Goal: Transaction & Acquisition: Purchase product/service

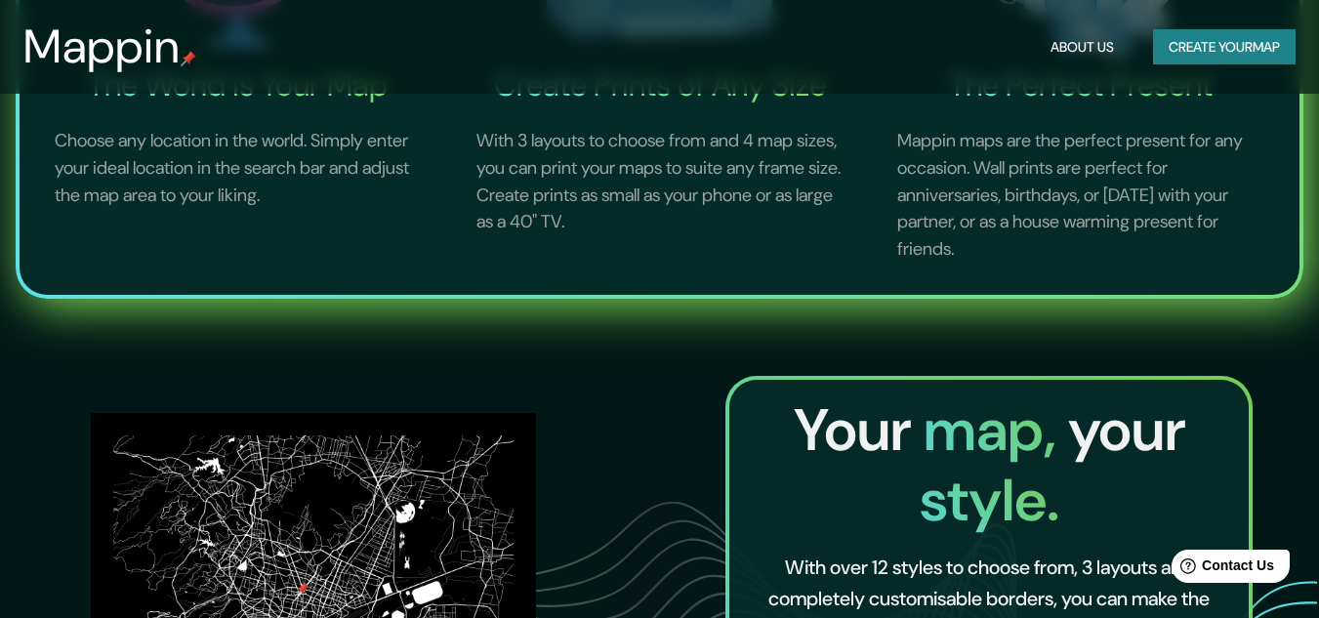
scroll to position [586, 0]
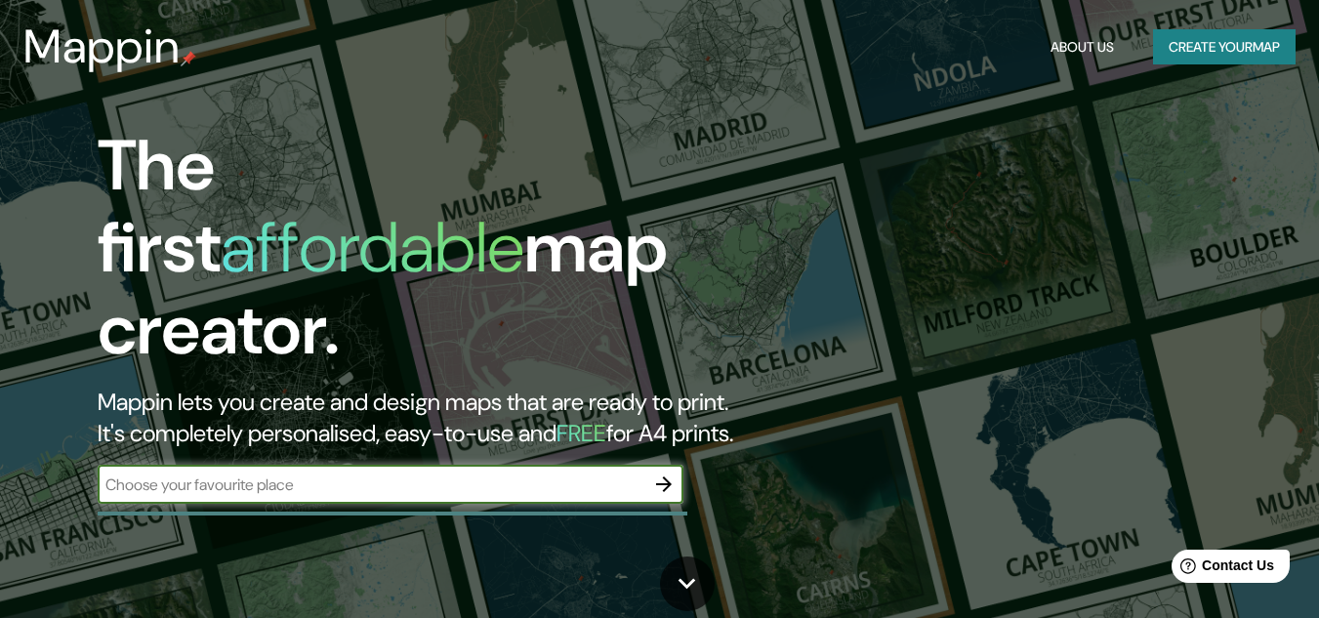
click at [478, 442] on div "The first affordable map creator. Mappin lets you create and design maps that a…" at bounding box center [427, 324] width 792 height 398
click at [443, 473] on input "text" at bounding box center [371, 484] width 547 height 22
type input "á"
type input "panama"
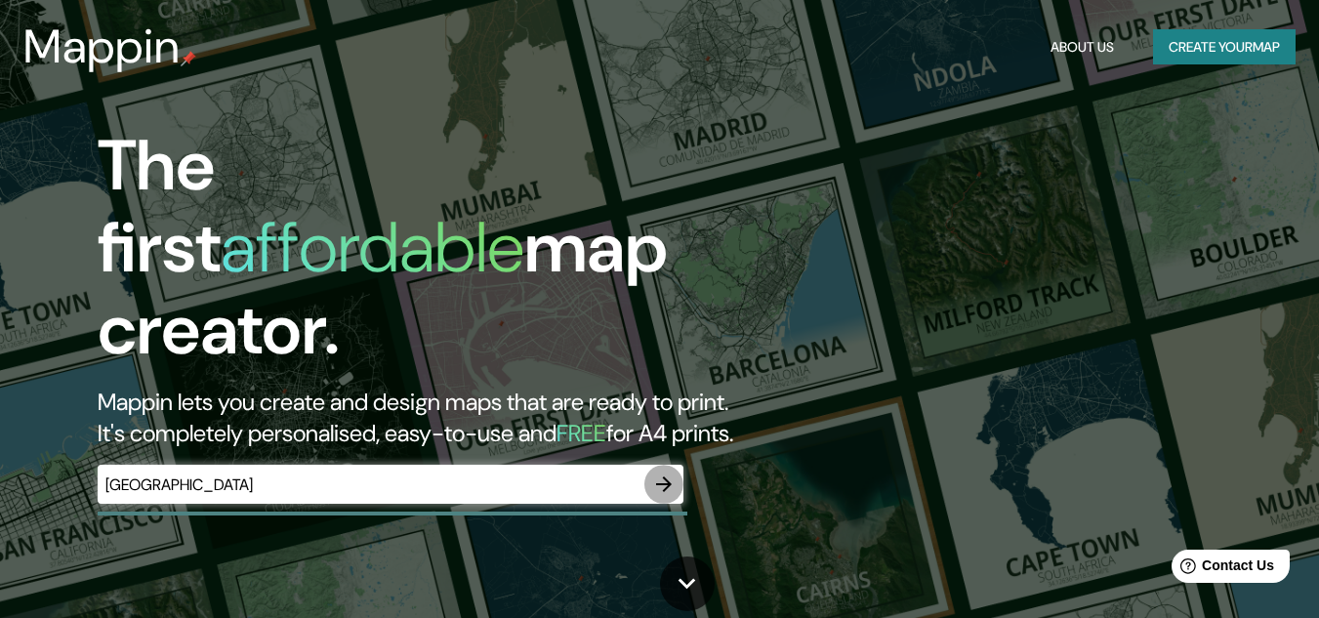
click at [662, 472] on icon "button" at bounding box center [663, 483] width 23 height 23
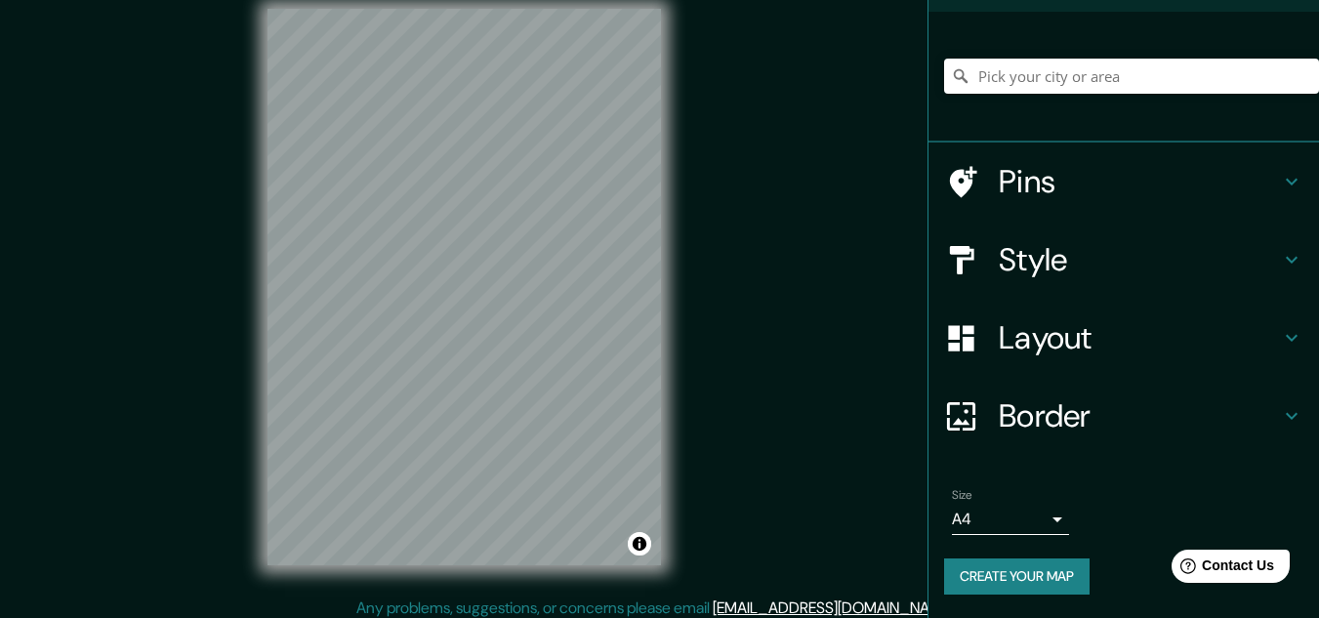
scroll to position [32, 0]
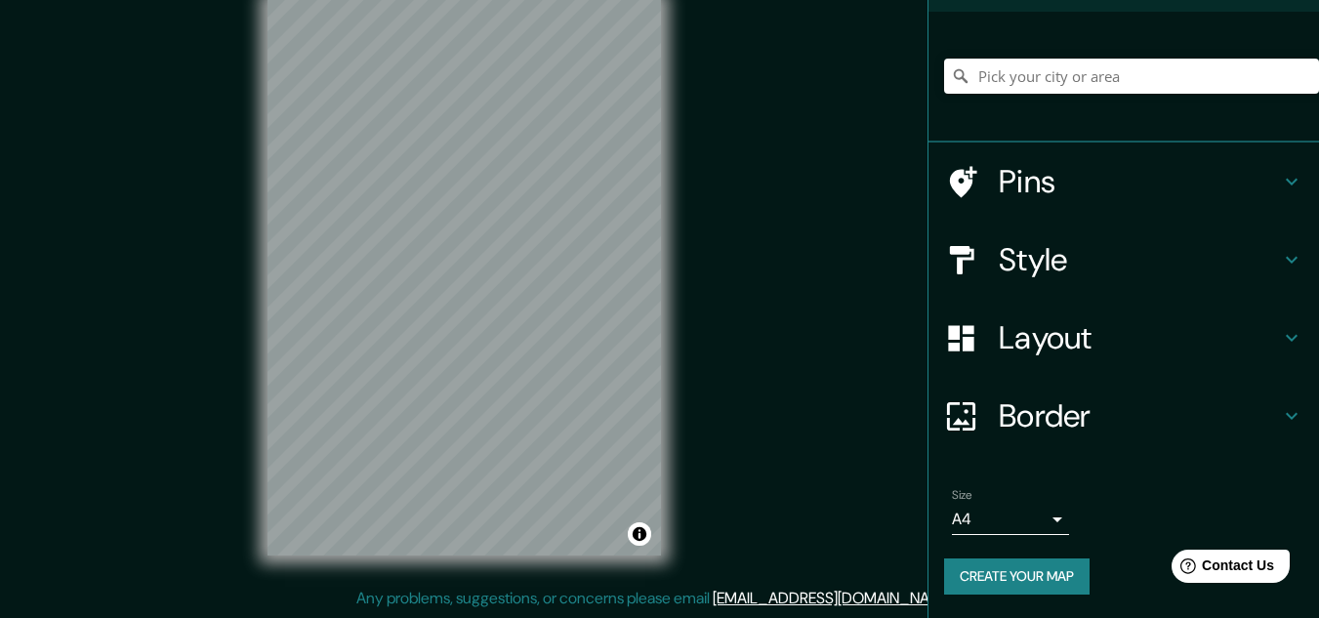
click at [1036, 512] on body "Mappin Location Pins Style Layout Border Choose a border. Hint : you can make l…" at bounding box center [659, 277] width 1319 height 618
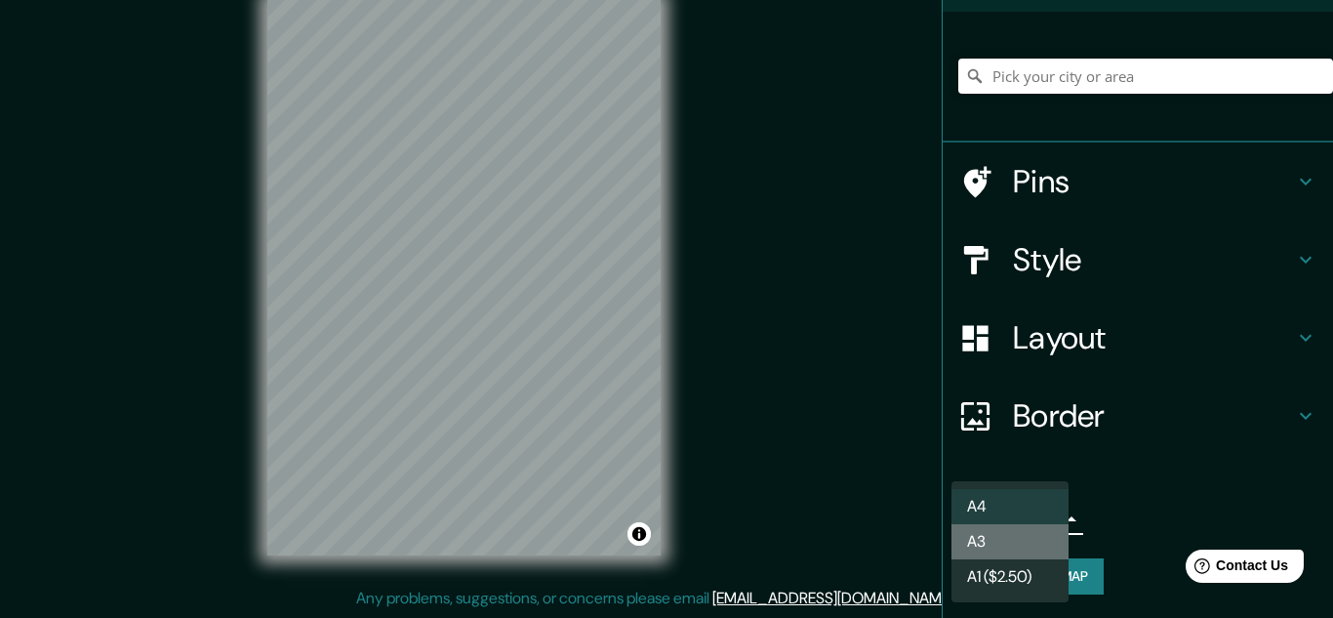
click at [1036, 539] on li "A3" at bounding box center [1010, 541] width 117 height 35
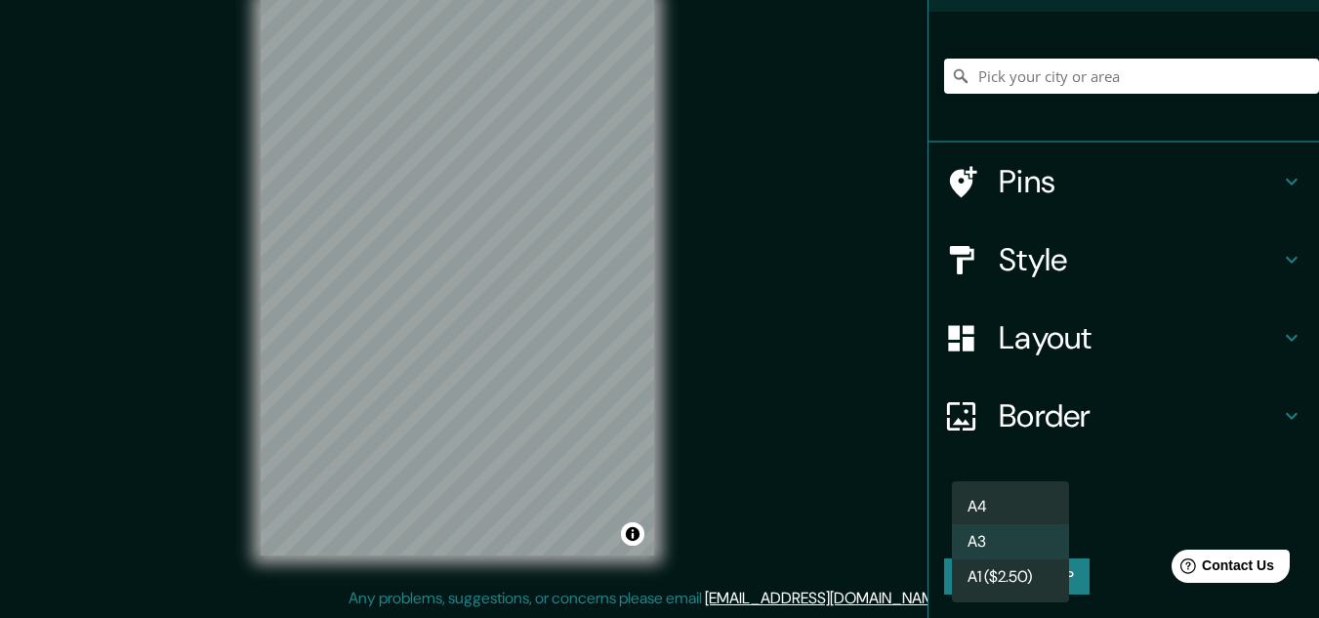
click at [1036, 516] on body "Mappin Location Pins Style Layout Border Choose a border. Hint : you can make l…" at bounding box center [659, 277] width 1319 height 618
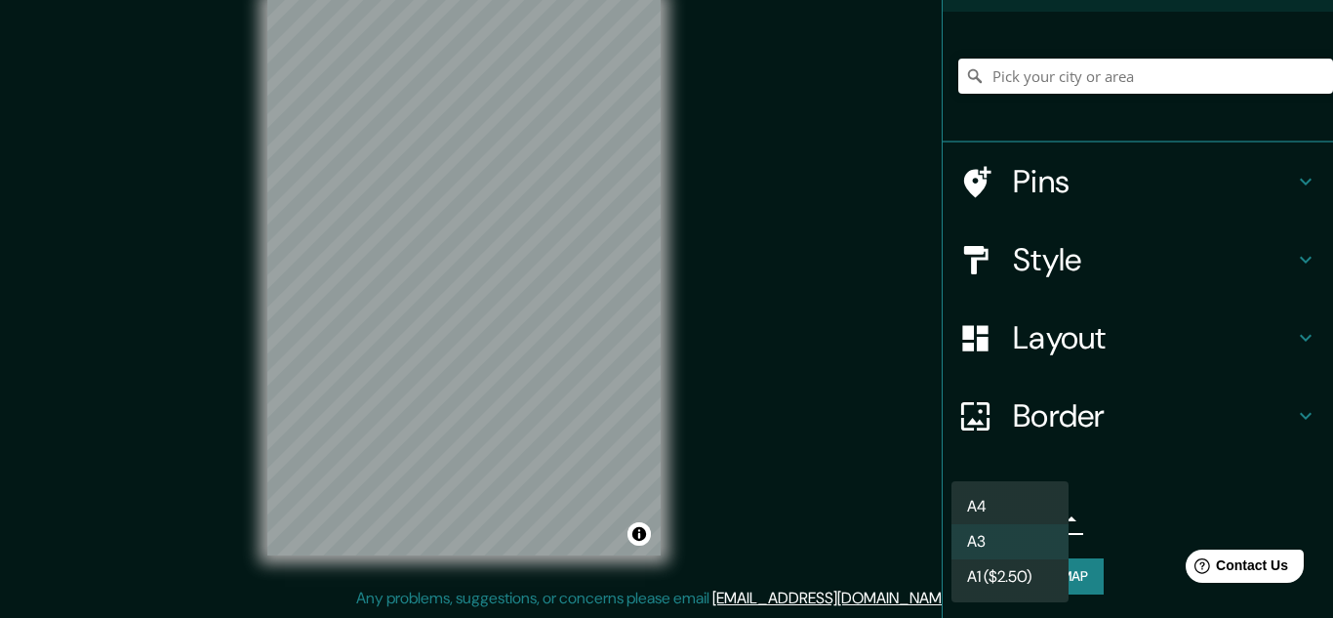
click at [998, 587] on li "A1 ($2.50)" at bounding box center [1010, 576] width 117 height 35
click at [1037, 516] on body "Mappin Location Pins Style Layout Border Choose a border. Hint : you can make l…" at bounding box center [666, 277] width 1333 height 618
click at [1037, 505] on li "A4" at bounding box center [1010, 506] width 117 height 35
type input "single"
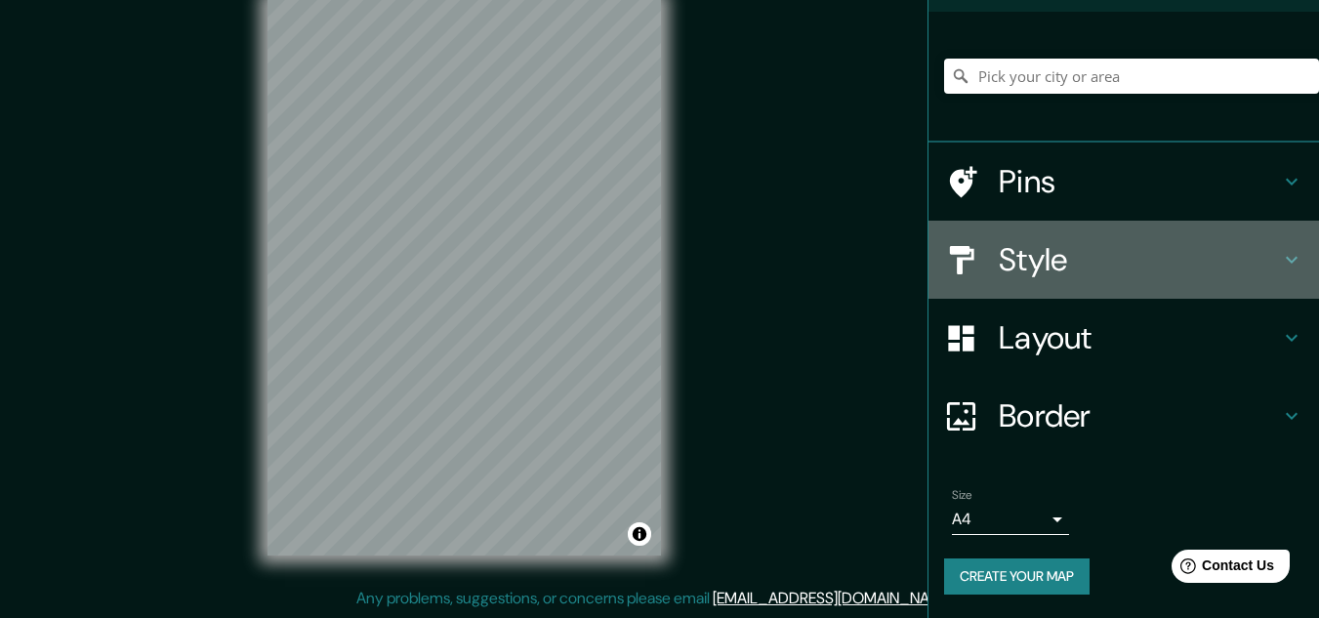
click at [1280, 252] on icon at bounding box center [1291, 259] width 23 height 23
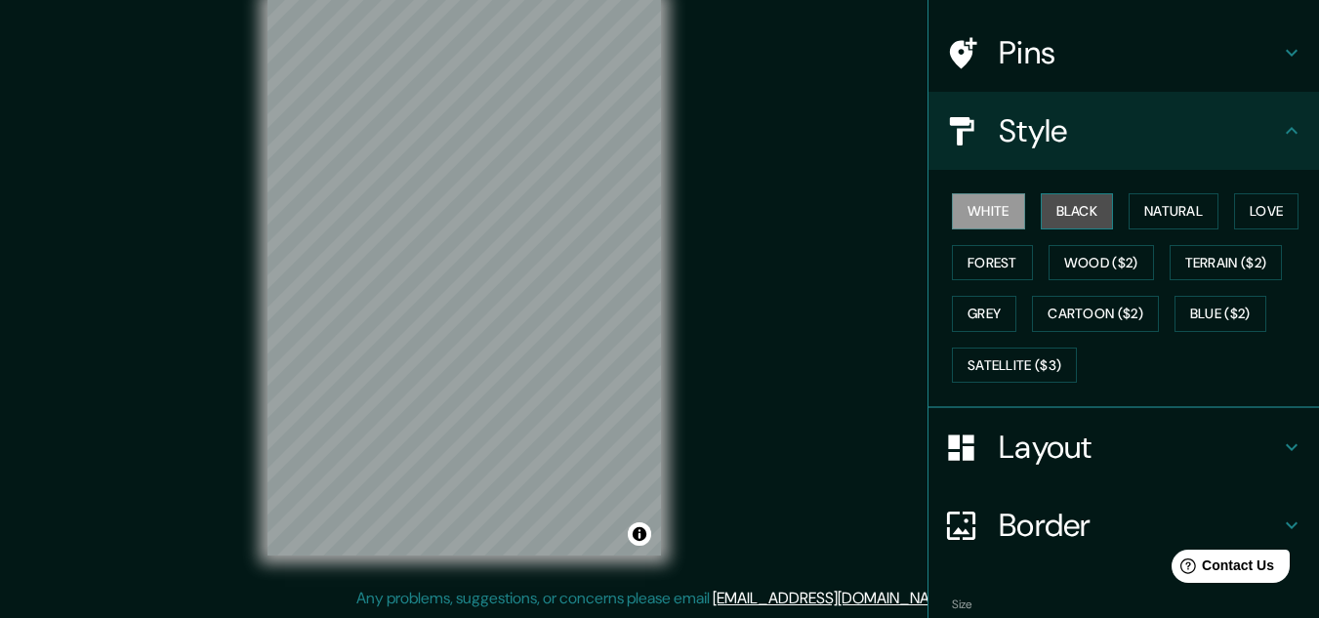
click at [1080, 217] on button "Black" at bounding box center [1076, 211] width 73 height 36
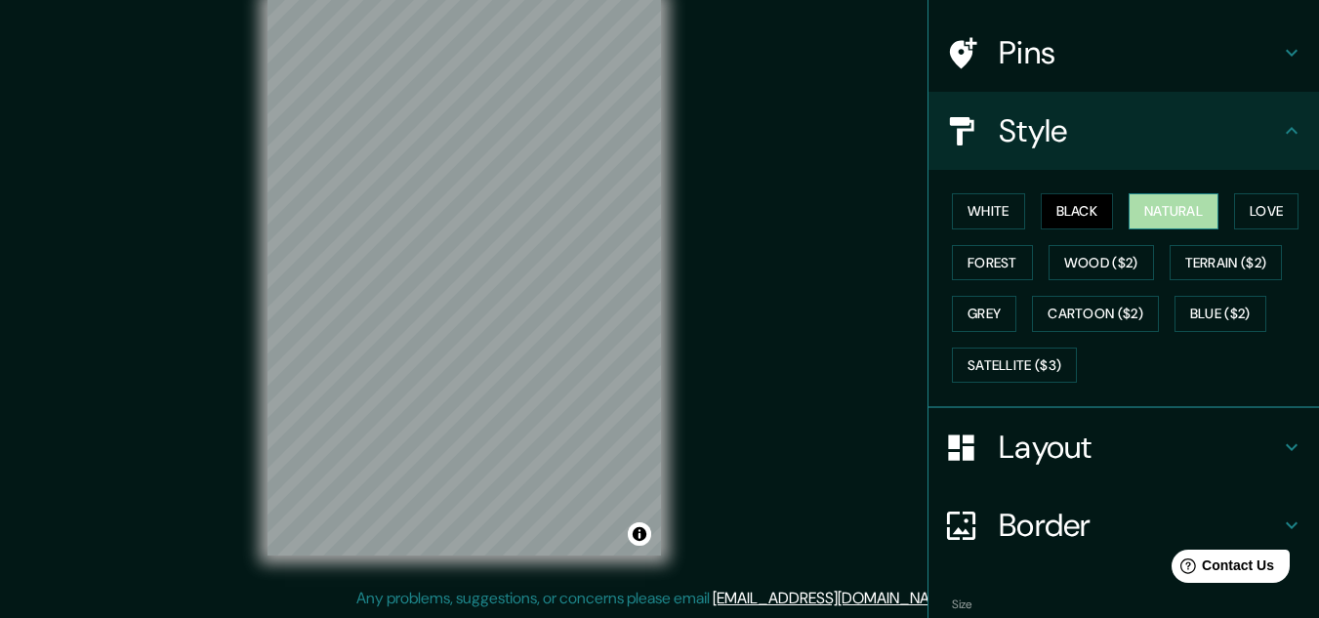
click at [1172, 199] on button "Natural" at bounding box center [1173, 211] width 90 height 36
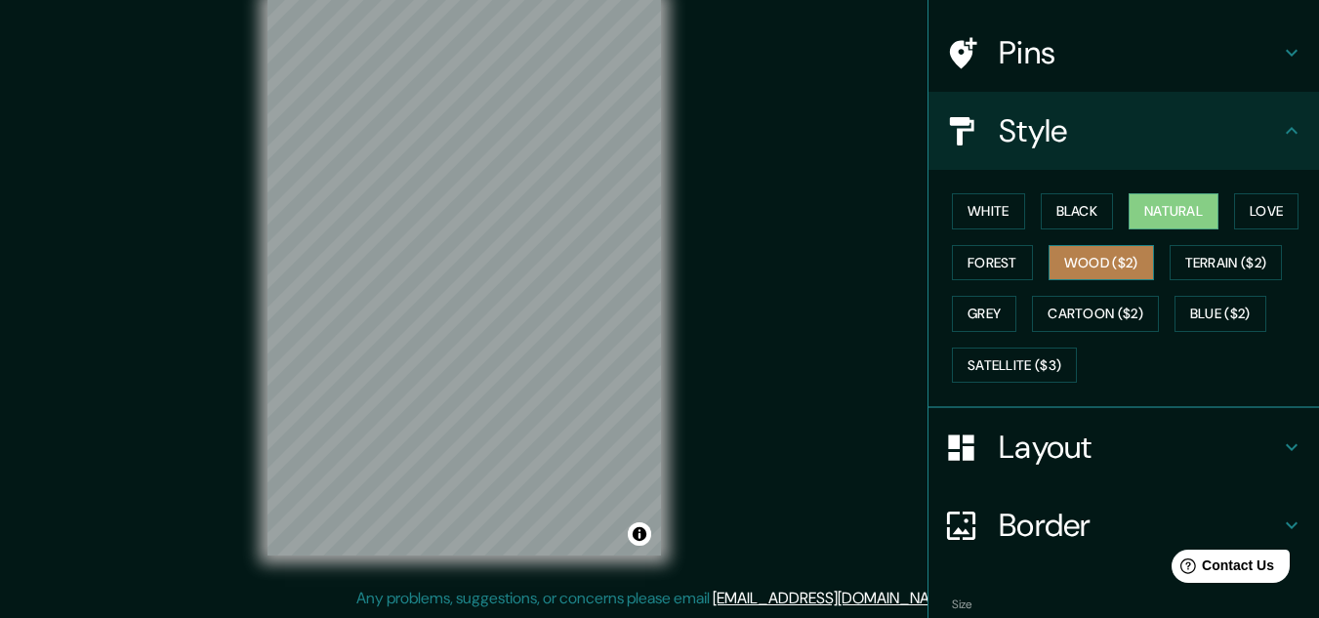
click at [1077, 267] on button "Wood ($2)" at bounding box center [1100, 263] width 105 height 36
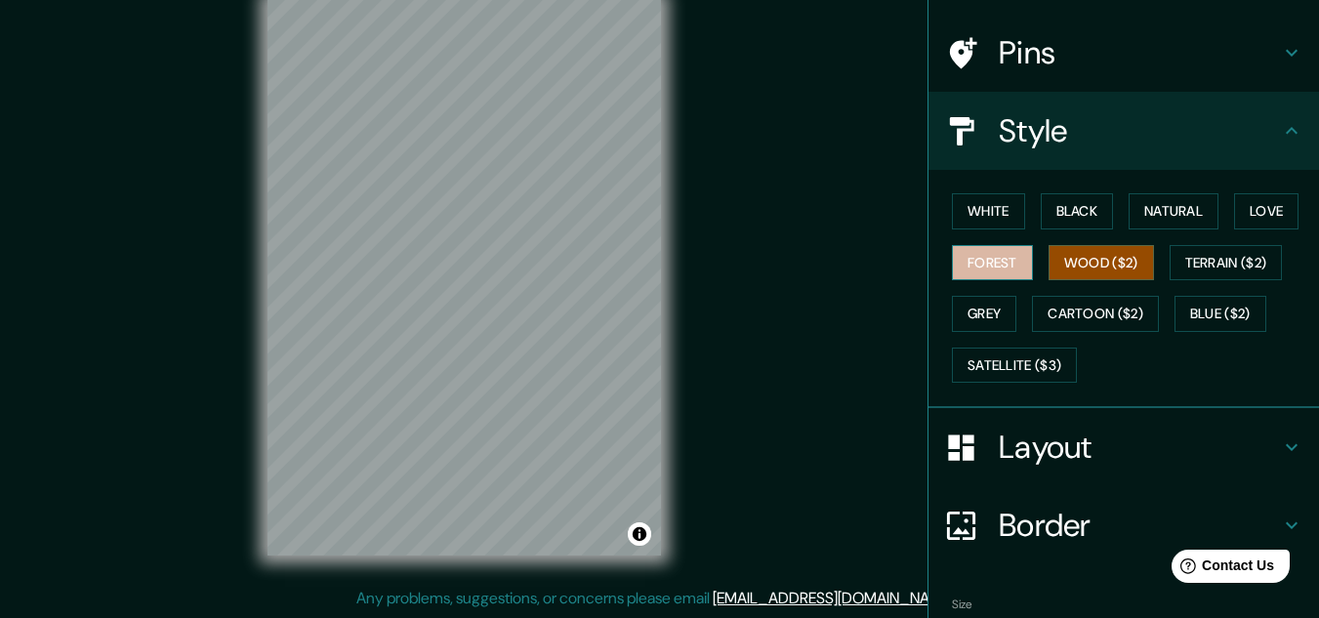
click at [969, 265] on button "Forest" at bounding box center [992, 263] width 81 height 36
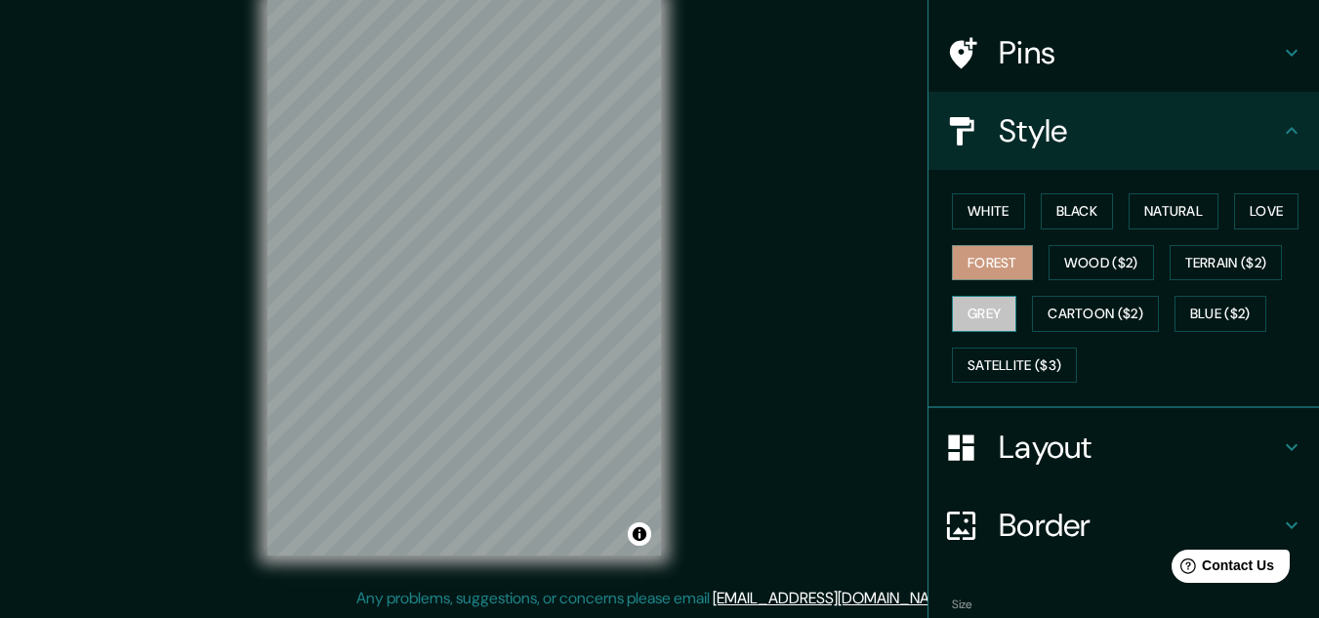
click at [970, 319] on button "Grey" at bounding box center [984, 314] width 64 height 36
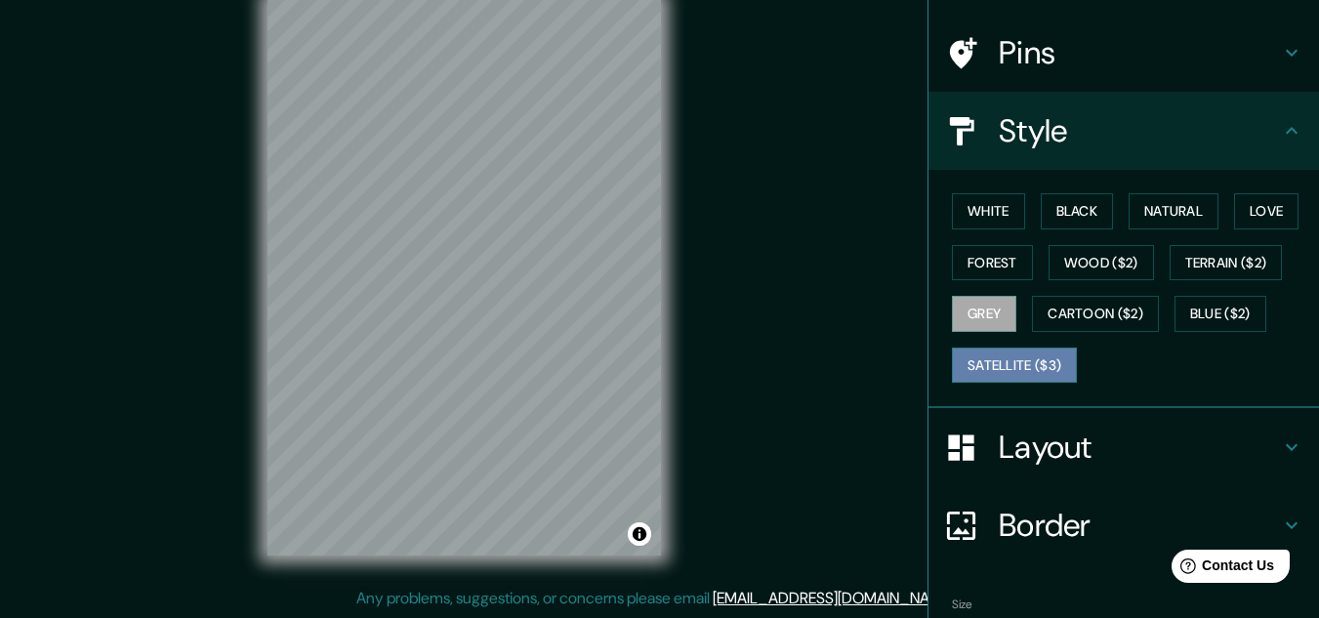
click at [1002, 370] on button "Satellite ($3)" at bounding box center [1014, 365] width 125 height 36
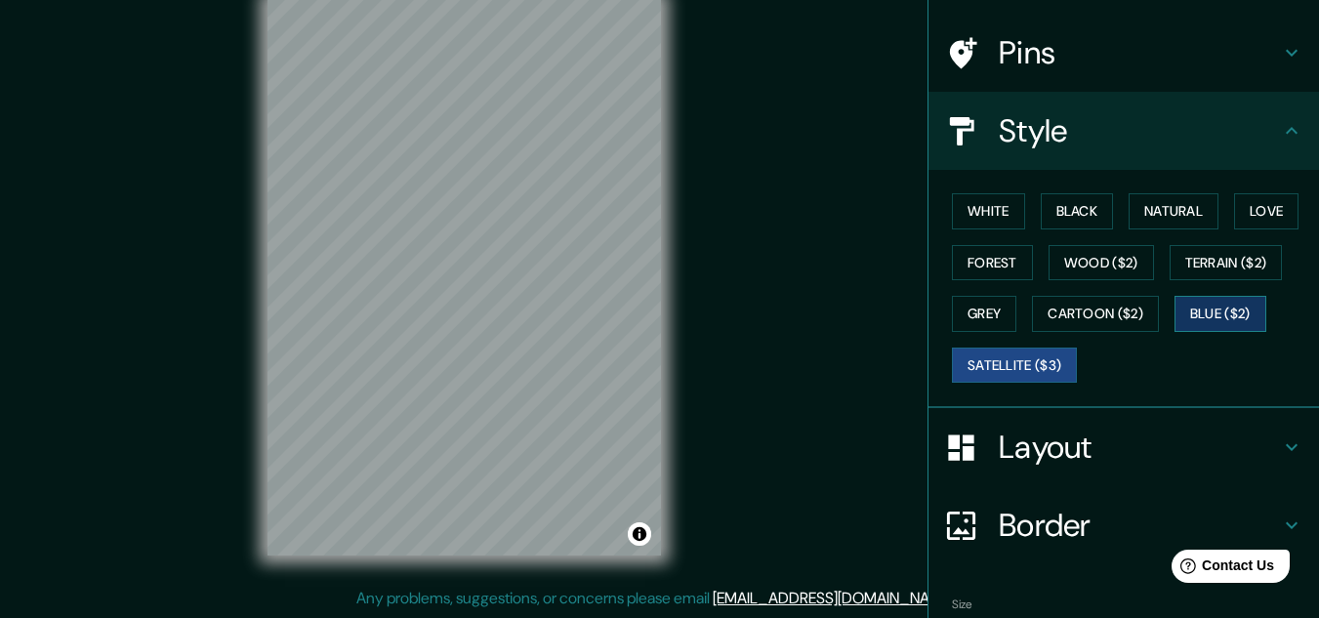
click at [1216, 301] on button "Blue ($2)" at bounding box center [1220, 314] width 92 height 36
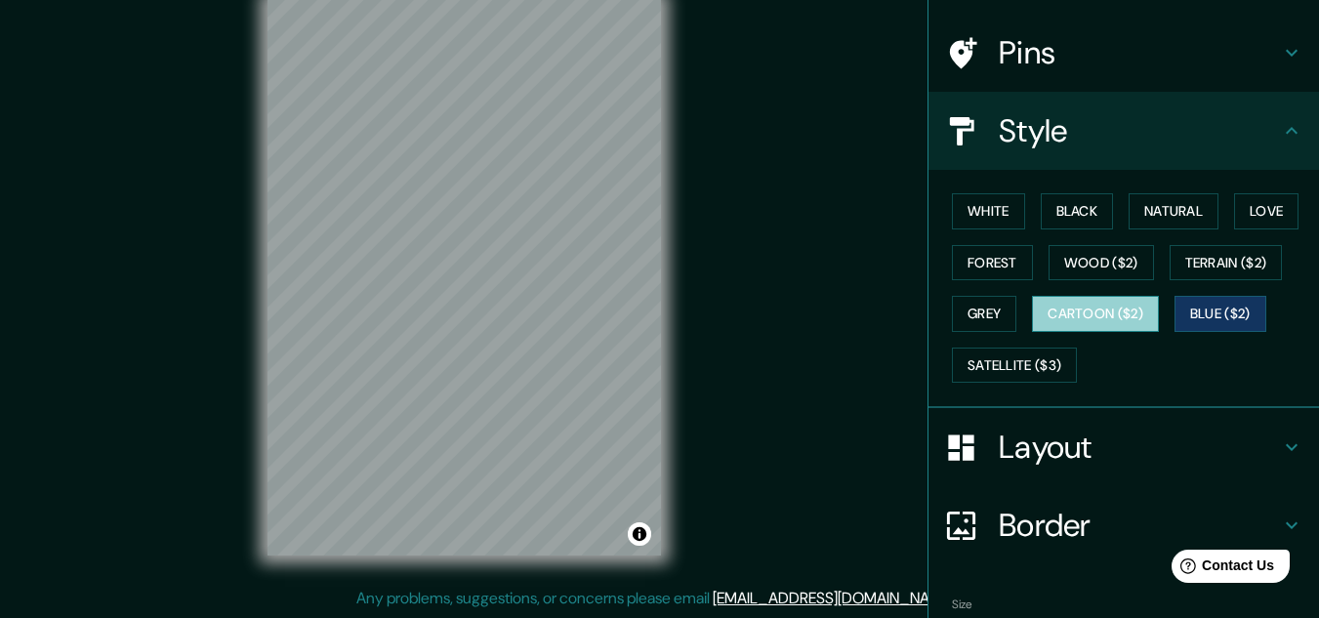
click at [1098, 324] on button "Cartoon ($2)" at bounding box center [1095, 314] width 127 height 36
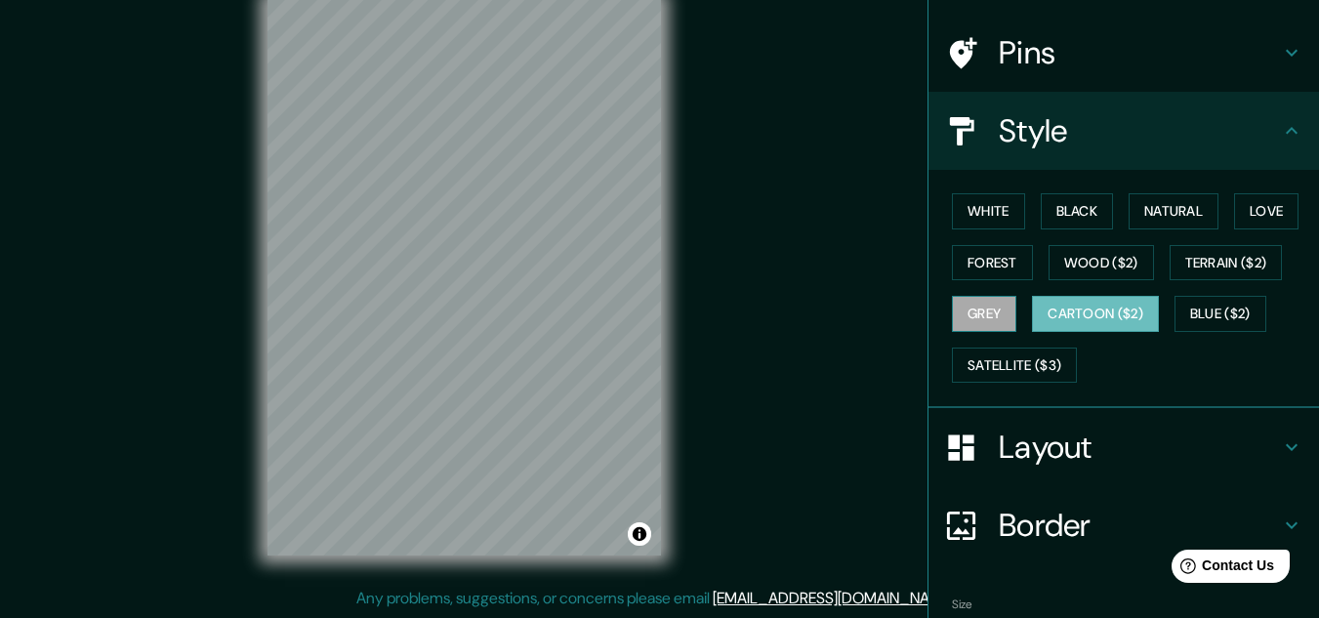
click at [991, 307] on button "Grey" at bounding box center [984, 314] width 64 height 36
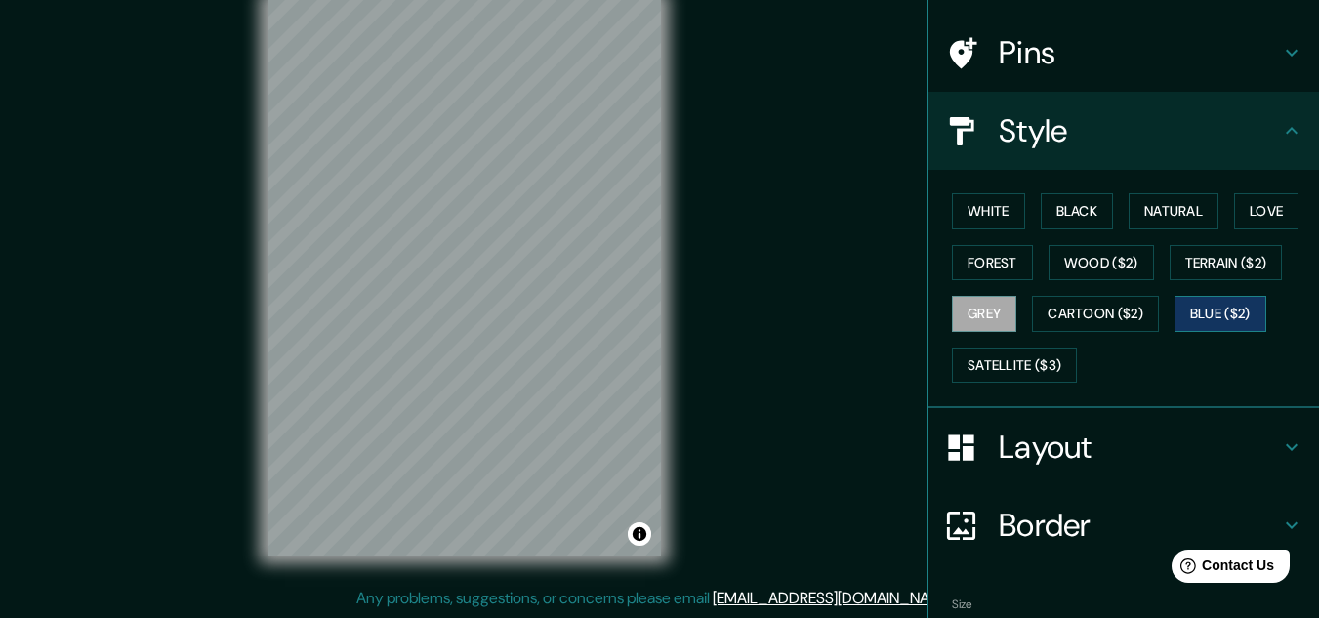
click at [1222, 318] on button "Blue ($2)" at bounding box center [1220, 314] width 92 height 36
click at [1216, 264] on button "Terrain ($2)" at bounding box center [1225, 263] width 113 height 36
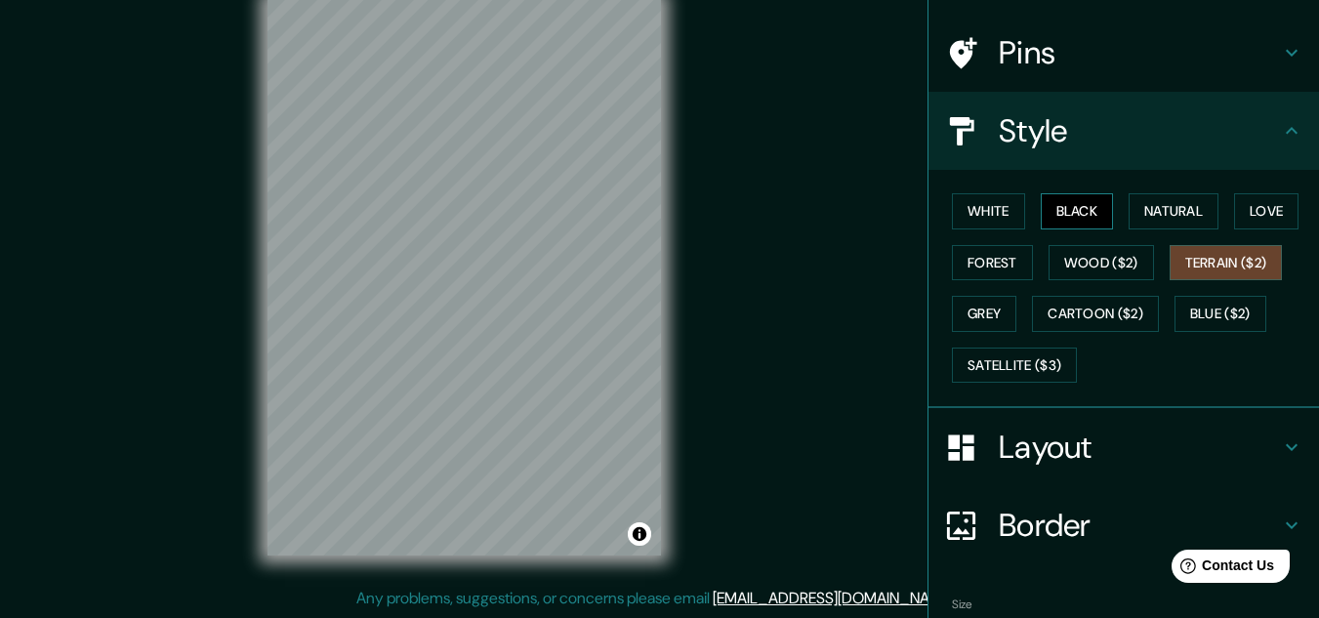
click at [1053, 209] on button "Black" at bounding box center [1076, 211] width 73 height 36
click at [1154, 207] on button "Natural" at bounding box center [1173, 211] width 90 height 36
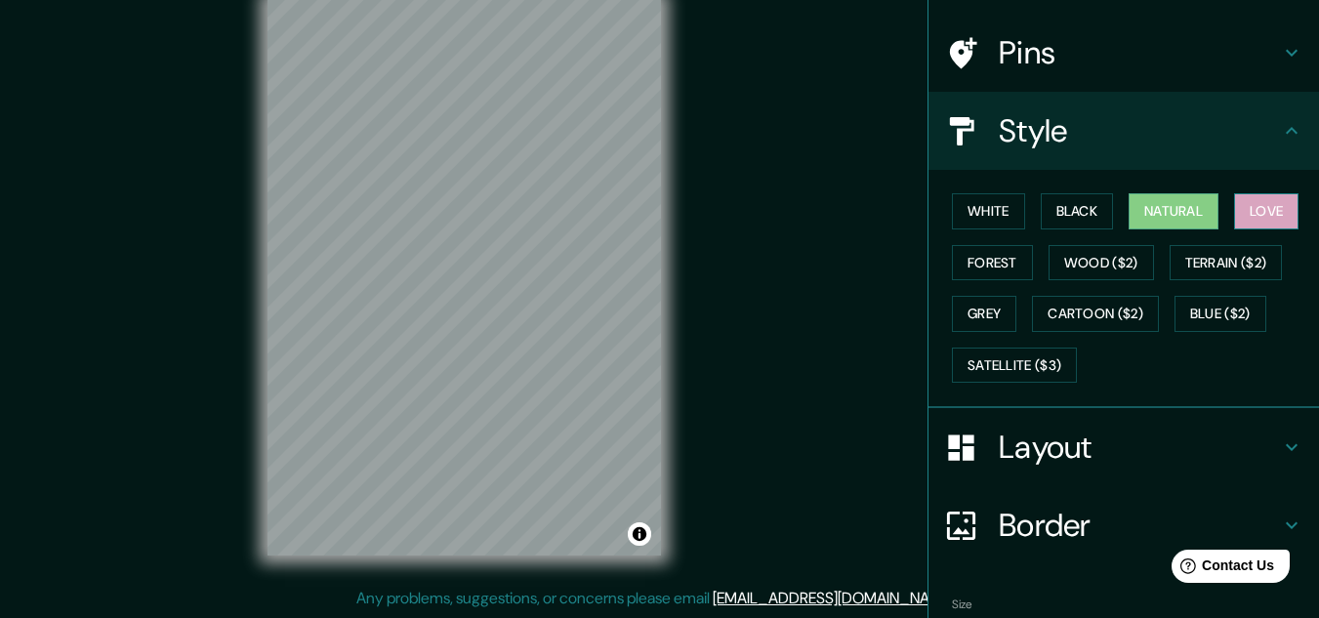
click at [1264, 214] on button "Love" at bounding box center [1266, 211] width 64 height 36
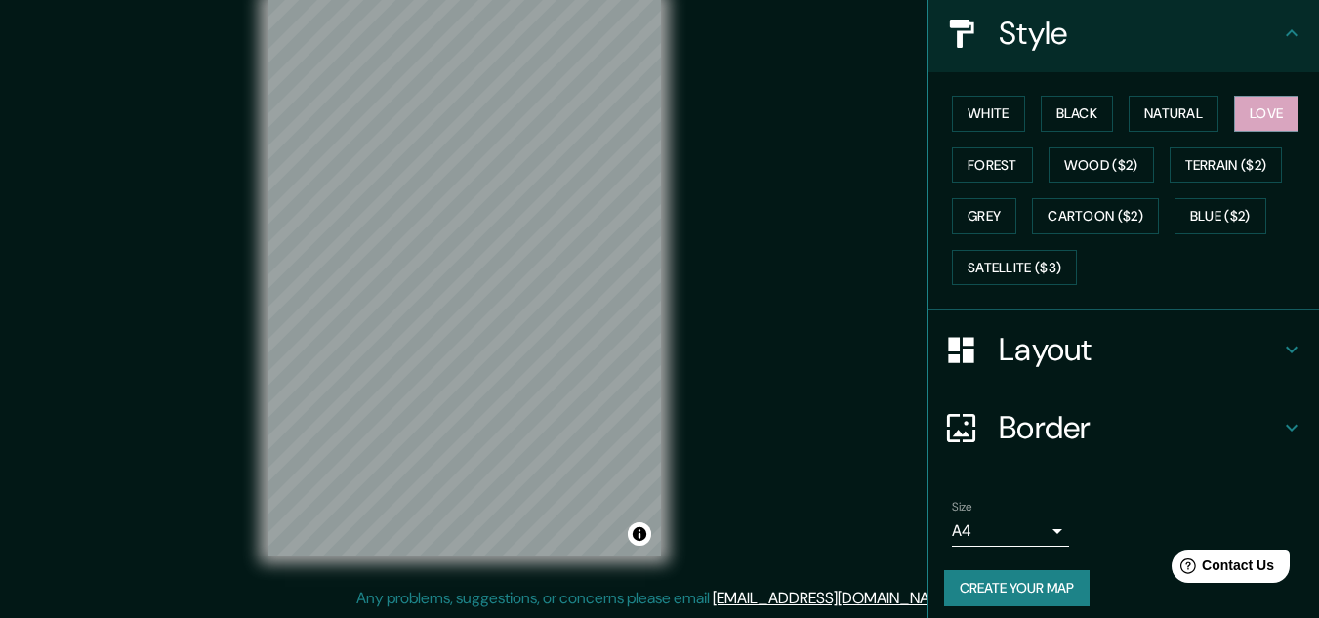
scroll to position [238, 0]
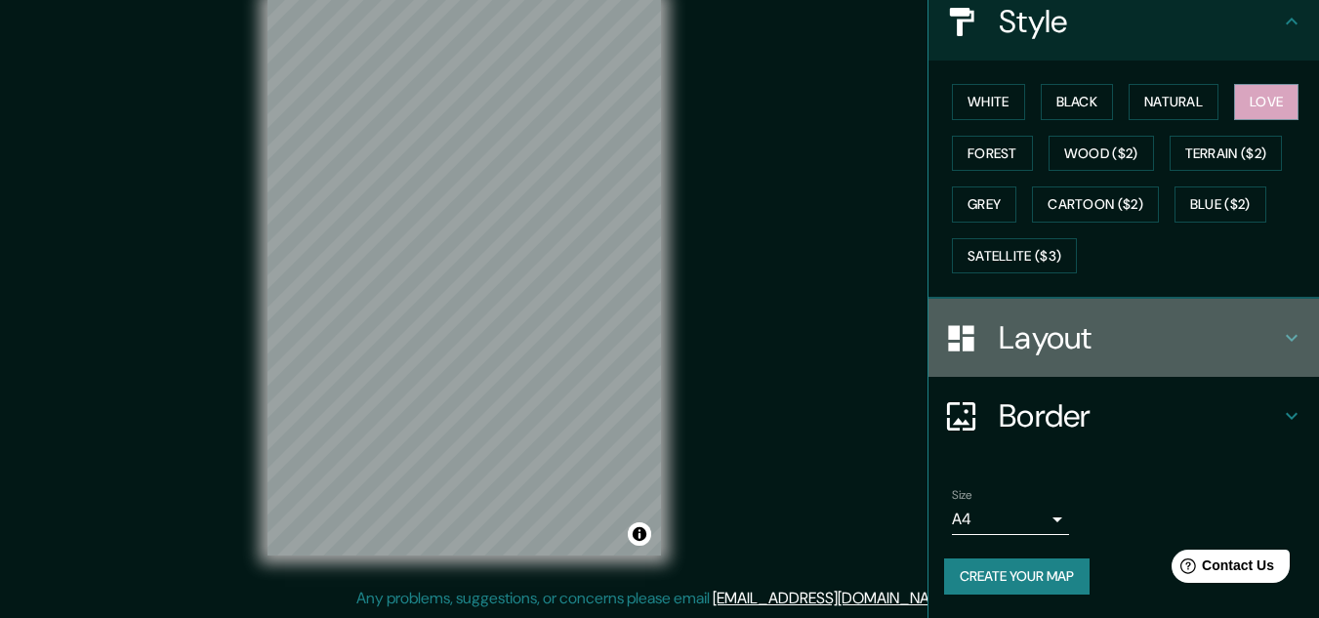
click at [1280, 328] on icon at bounding box center [1291, 337] width 23 height 23
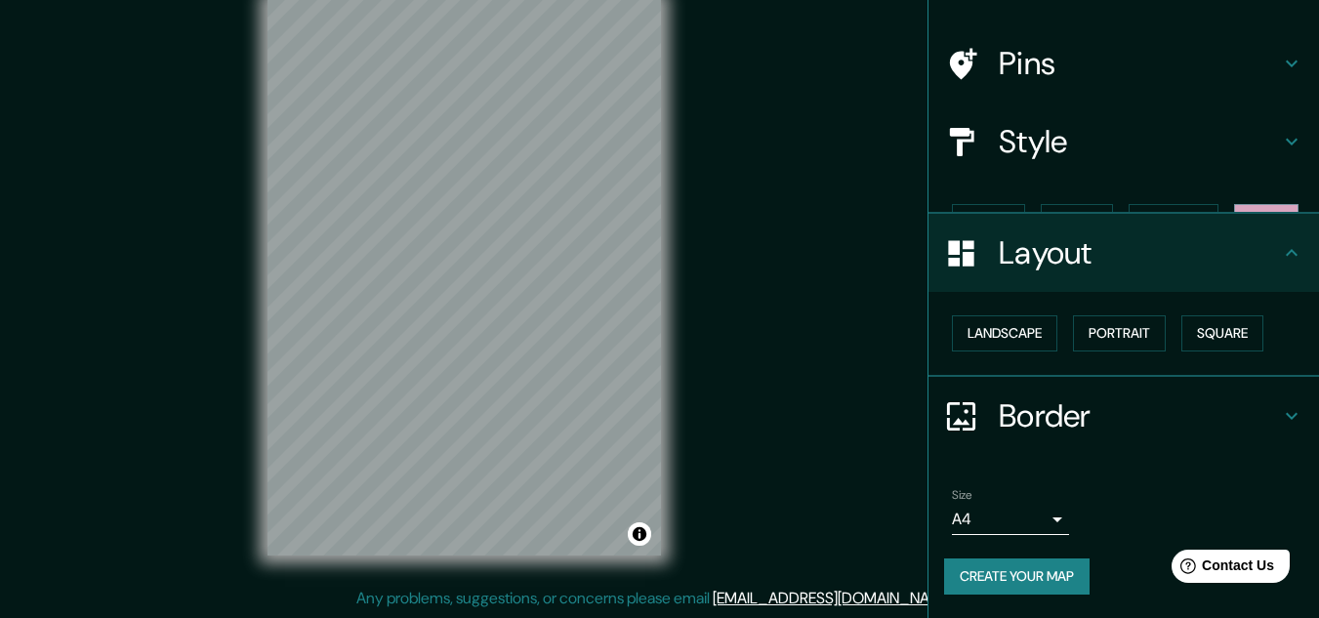
scroll to position [84, 0]
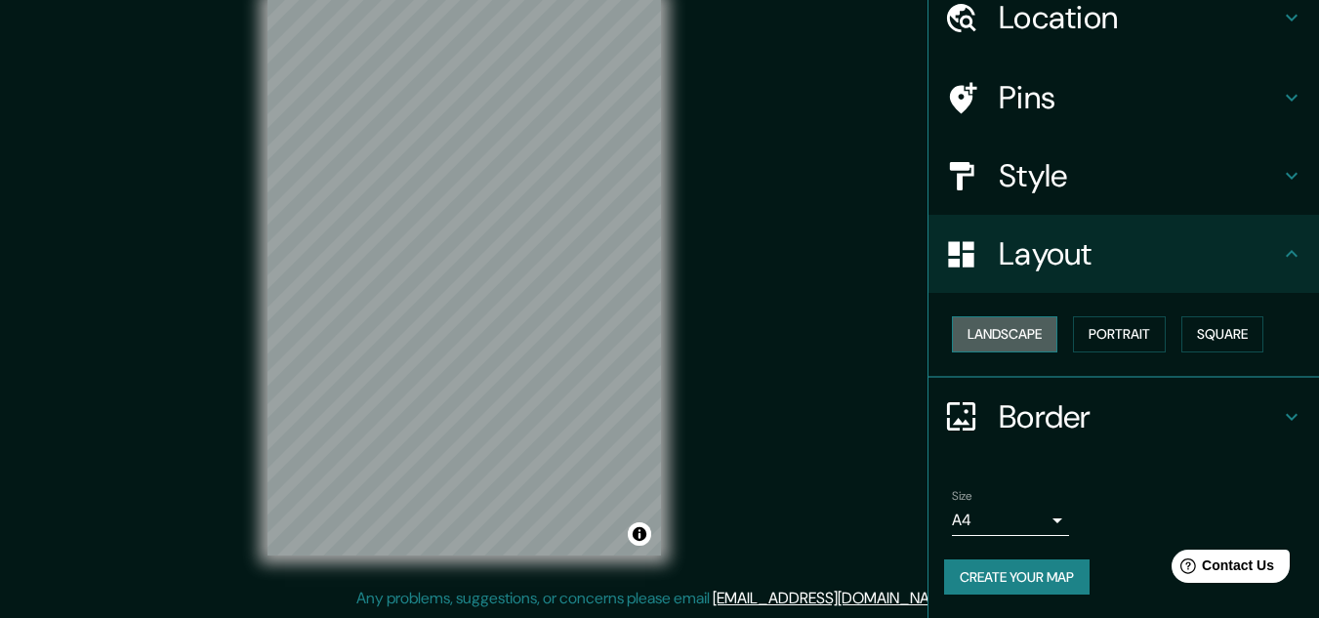
click at [1011, 334] on button "Landscape" at bounding box center [1004, 334] width 105 height 36
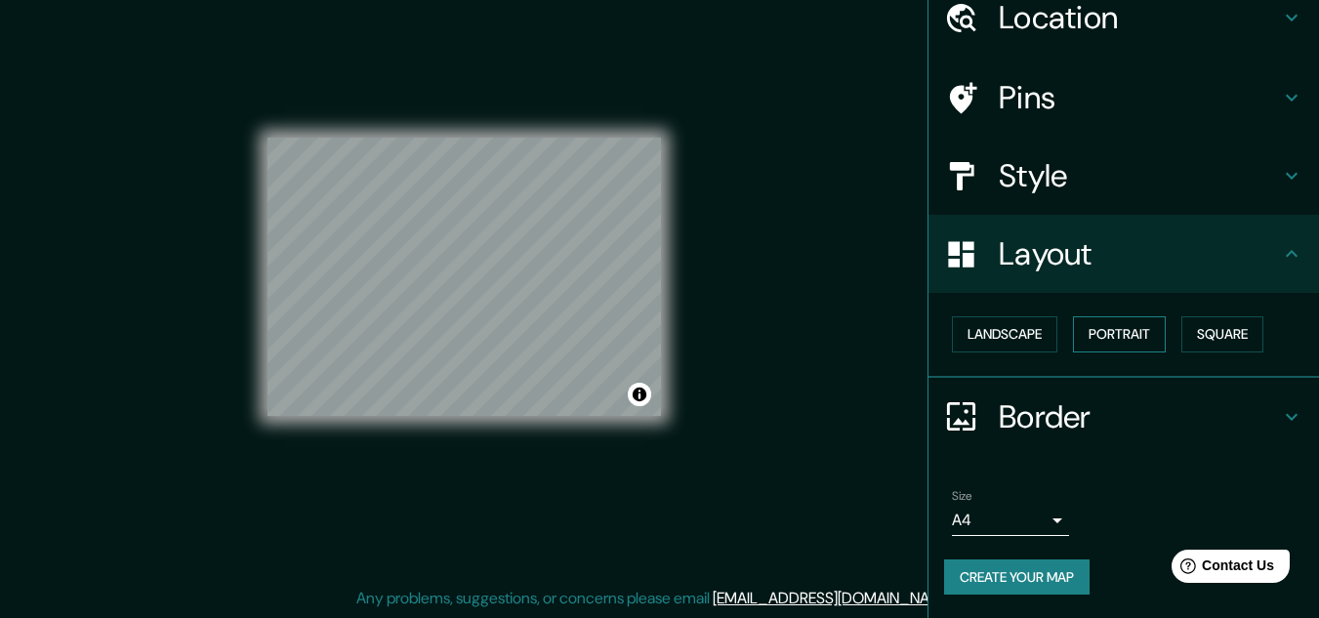
click at [1073, 336] on button "Portrait" at bounding box center [1119, 334] width 93 height 36
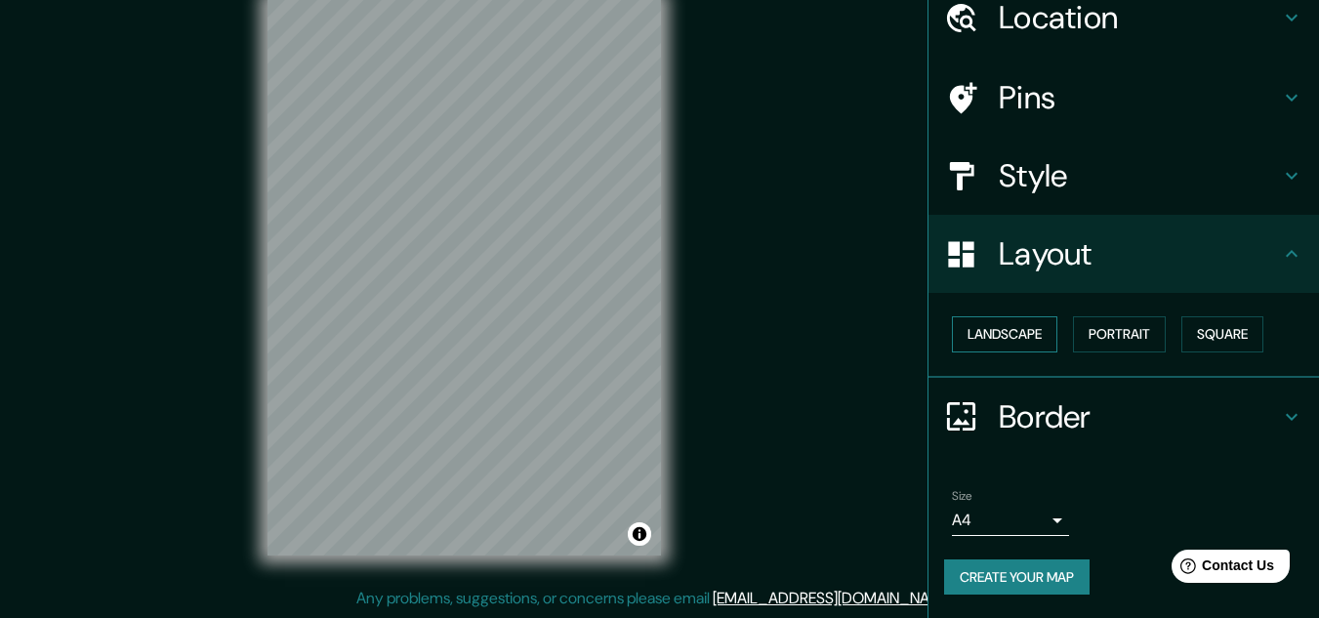
click at [975, 327] on button "Landscape" at bounding box center [1004, 334] width 105 height 36
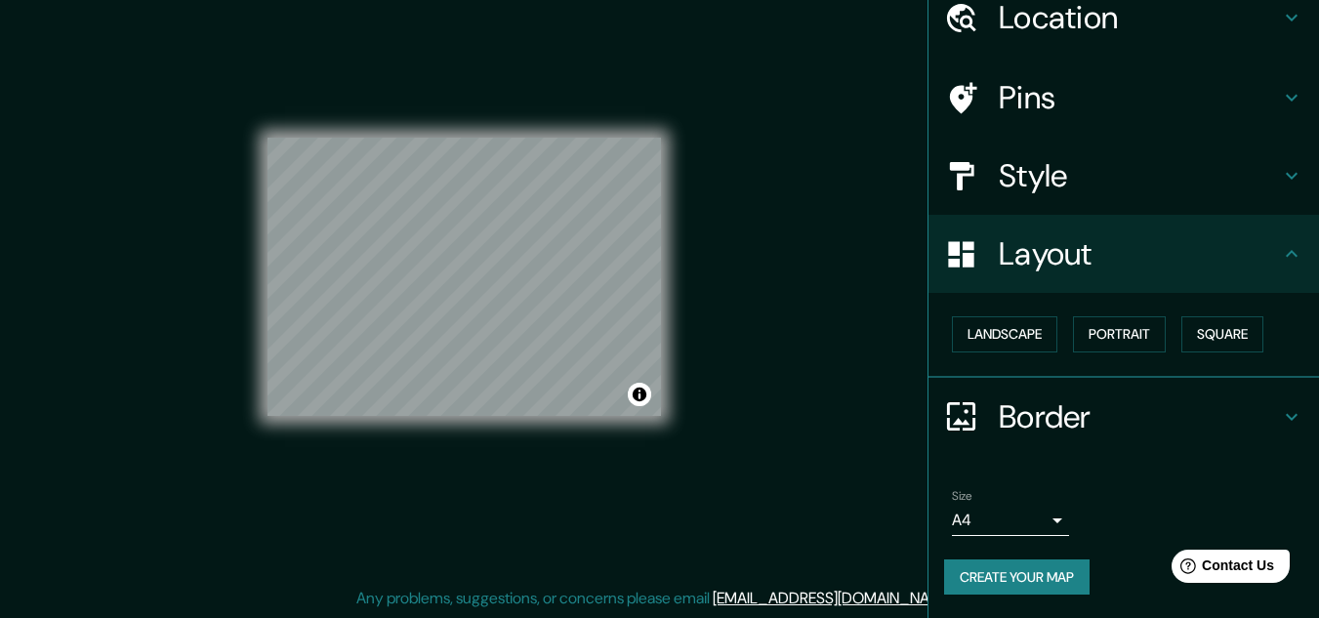
scroll to position [0, 0]
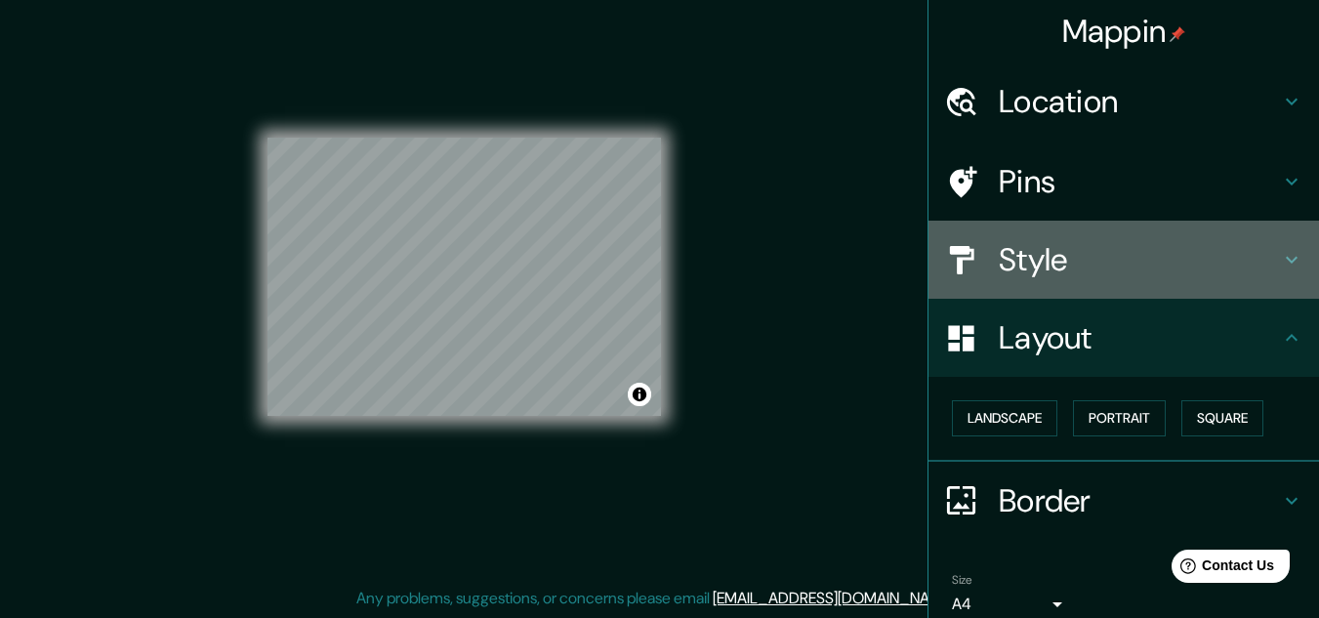
click at [1260, 262] on h4 "Style" at bounding box center [1138, 259] width 281 height 39
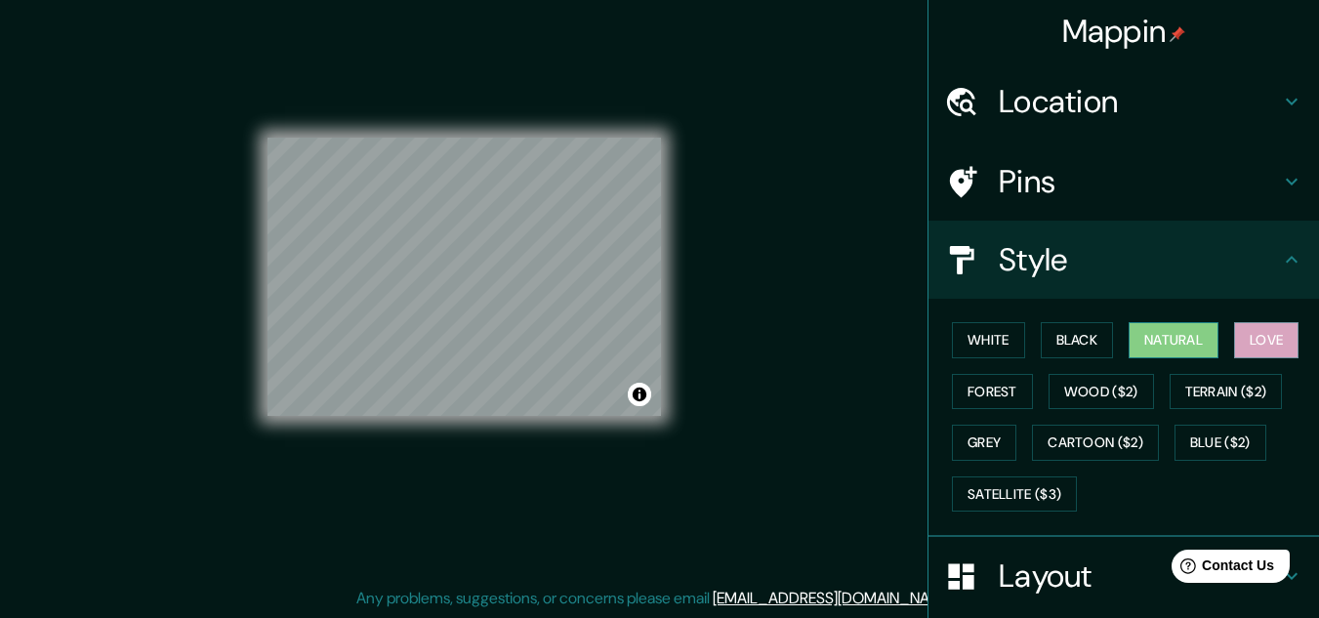
click at [1164, 346] on button "Natural" at bounding box center [1173, 340] width 90 height 36
click at [1083, 342] on button "Black" at bounding box center [1076, 340] width 73 height 36
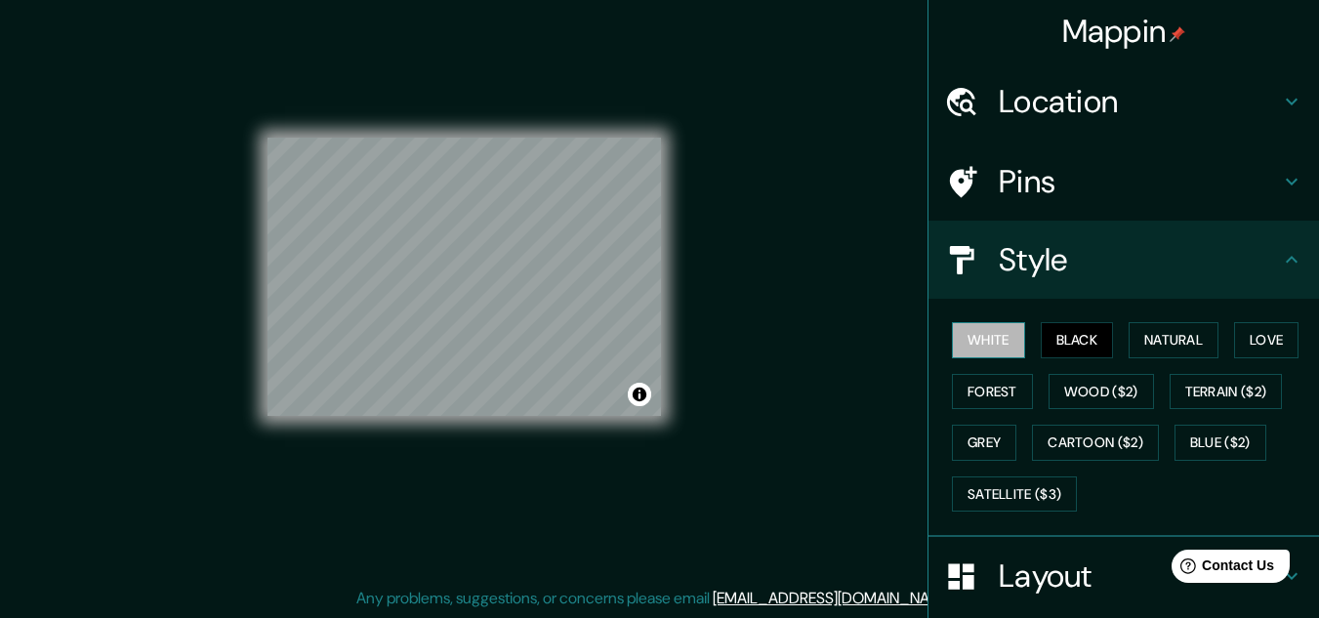
click at [995, 340] on button "White" at bounding box center [988, 340] width 73 height 36
